Goal: Task Accomplishment & Management: Manage account settings

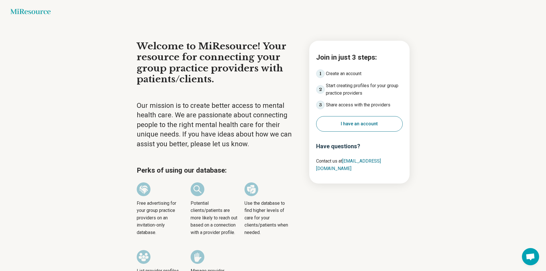
click at [355, 120] on button "I have an account" at bounding box center [359, 123] width 87 height 15
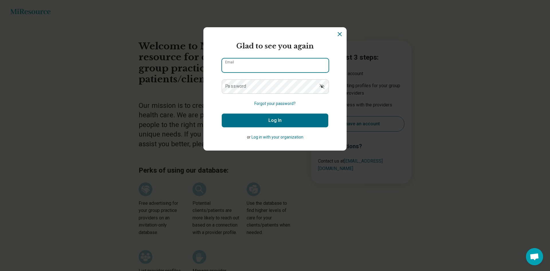
type input "**********"
click at [274, 118] on button "Log In" at bounding box center [275, 121] width 107 height 14
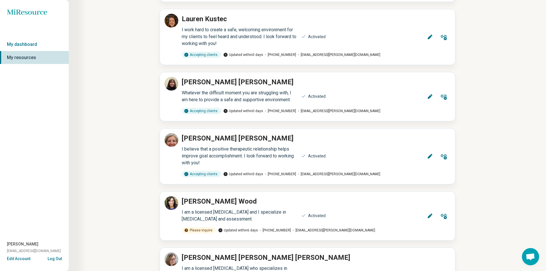
scroll to position [201, 0]
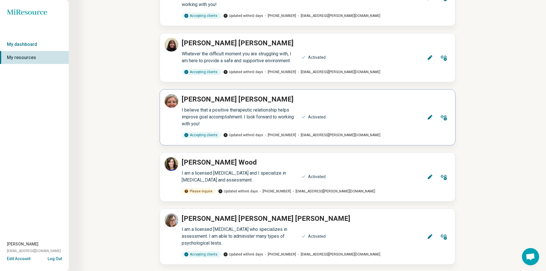
click at [427, 119] on icon at bounding box center [430, 117] width 6 height 6
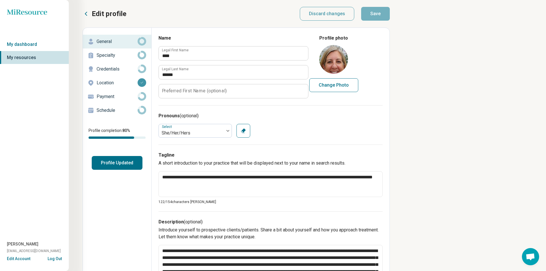
click at [335, 85] on button "Change Photo" at bounding box center [333, 85] width 49 height 14
type input "**********"
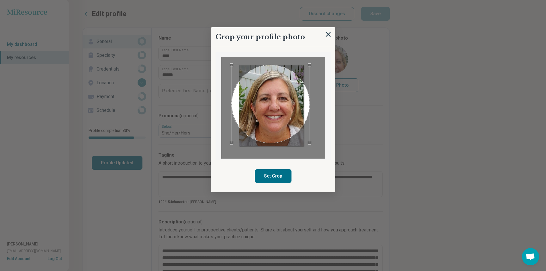
click at [269, 114] on div "Use the arrow keys to move the crop selection area" at bounding box center [271, 104] width 78 height 78
click at [232, 142] on div "Use the arrow keys to move the south west drag handle to change the crop select…" at bounding box center [231, 141] width 3 height 3
click at [274, 88] on div "Use the arrow keys to move the crop selection area" at bounding box center [269, 104] width 77 height 77
click at [306, 142] on div "Use the arrow keys to move the south east drag handle to change the crop select…" at bounding box center [307, 141] width 3 height 3
click at [277, 181] on button "Set Crop" at bounding box center [273, 176] width 37 height 14
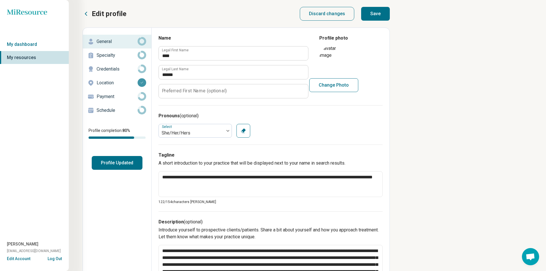
click at [376, 9] on button "Save" at bounding box center [375, 14] width 29 height 14
type textarea "*"
click at [114, 165] on button "Profile Updated" at bounding box center [117, 163] width 51 height 14
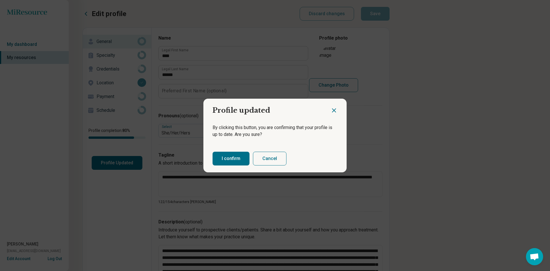
click at [229, 164] on button "I confirm" at bounding box center [231, 159] width 37 height 14
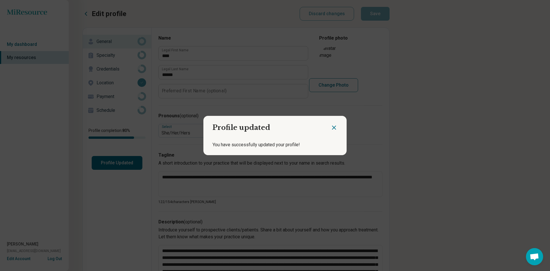
click at [331, 130] on icon "Close dialog" at bounding box center [334, 127] width 7 height 7
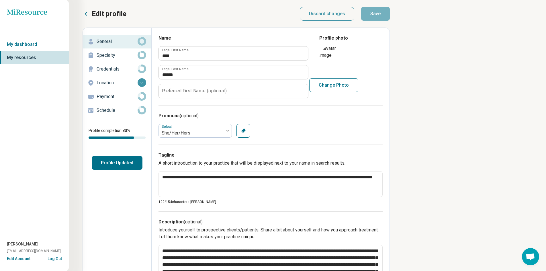
click at [87, 10] on icon at bounding box center [86, 13] width 7 height 7
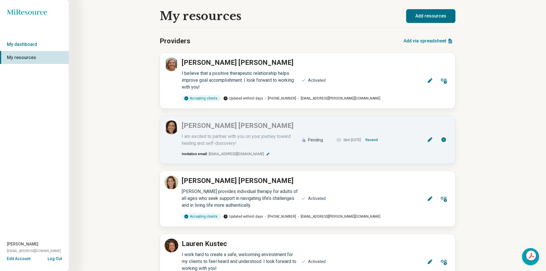
click at [53, 256] on button "Log Out" at bounding box center [55, 258] width 14 height 5
